Goal: Task Accomplishment & Management: Manage account settings

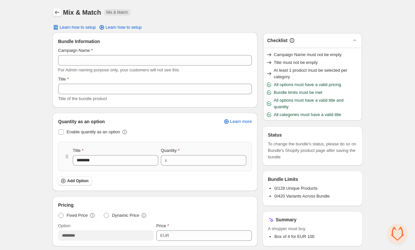
click at [59, 14] on icon "Back" at bounding box center [57, 12] width 7 height 7
click at [66, 12] on h1 "Mix & Match" at bounding box center [82, 12] width 38 height 8
click at [58, 14] on icon "Back" at bounding box center [57, 12] width 7 height 7
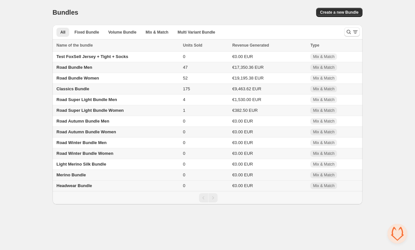
click at [77, 188] on span "Headwear Bundle" at bounding box center [74, 186] width 36 height 5
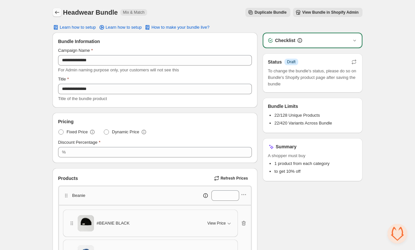
click at [55, 11] on icon "Back" at bounding box center [57, 12] width 7 height 7
